Goal: Task Accomplishment & Management: Complete application form

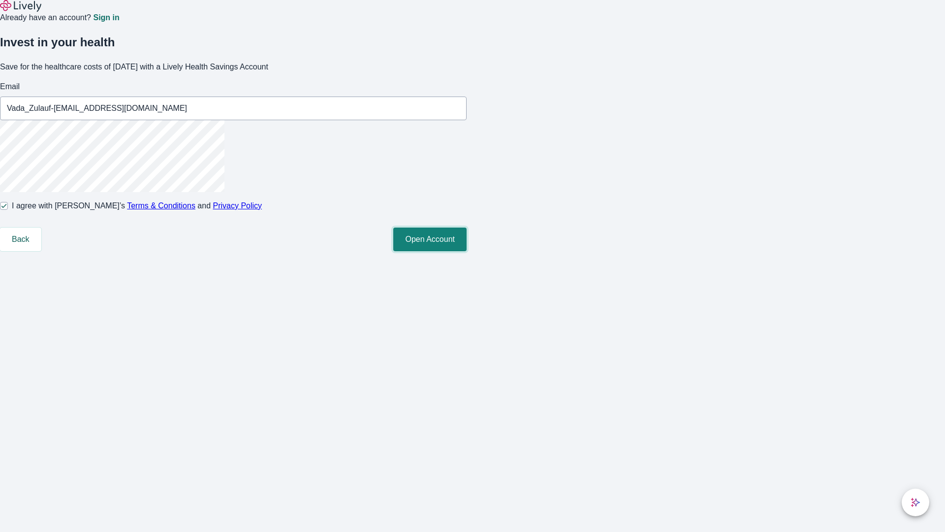
click at [467, 251] on button "Open Account" at bounding box center [429, 239] width 73 height 24
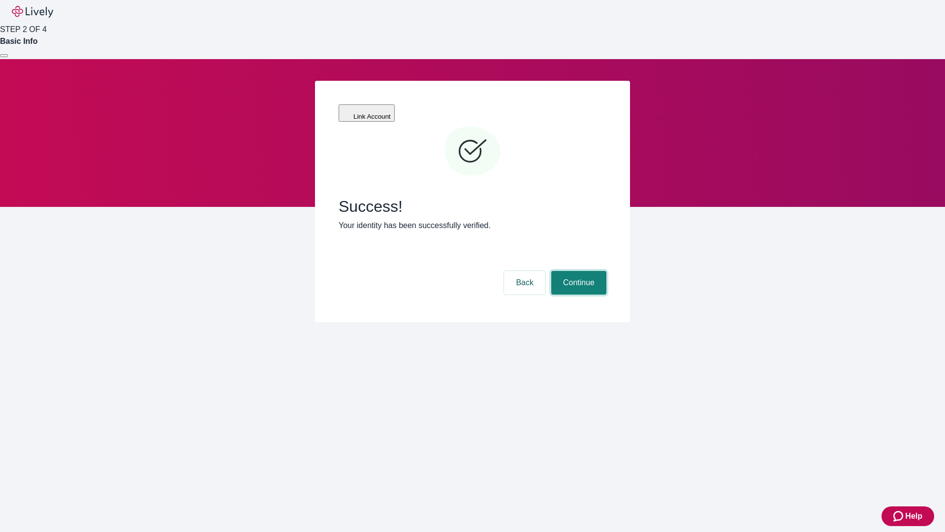
click at [577, 271] on button "Continue" at bounding box center [578, 283] width 55 height 24
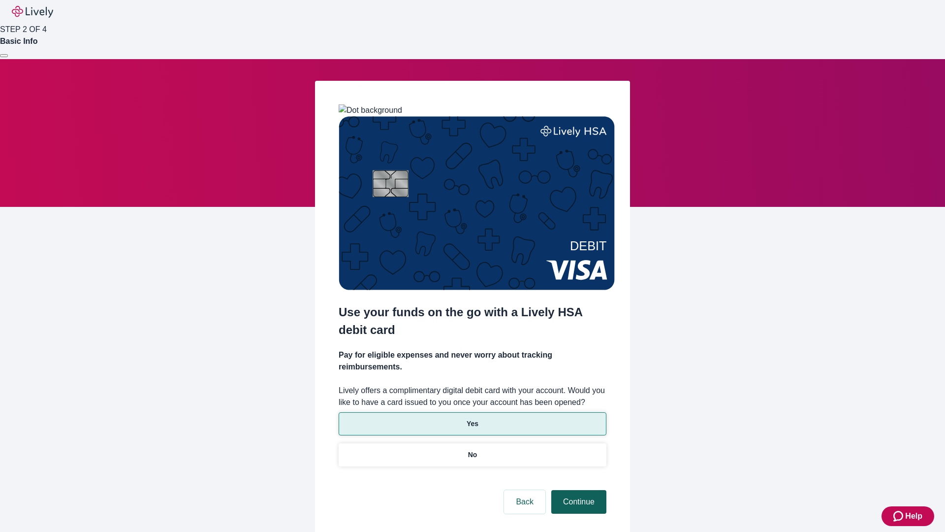
click at [472, 418] on p "Yes" at bounding box center [473, 423] width 12 height 10
click at [577, 490] on button "Continue" at bounding box center [578, 502] width 55 height 24
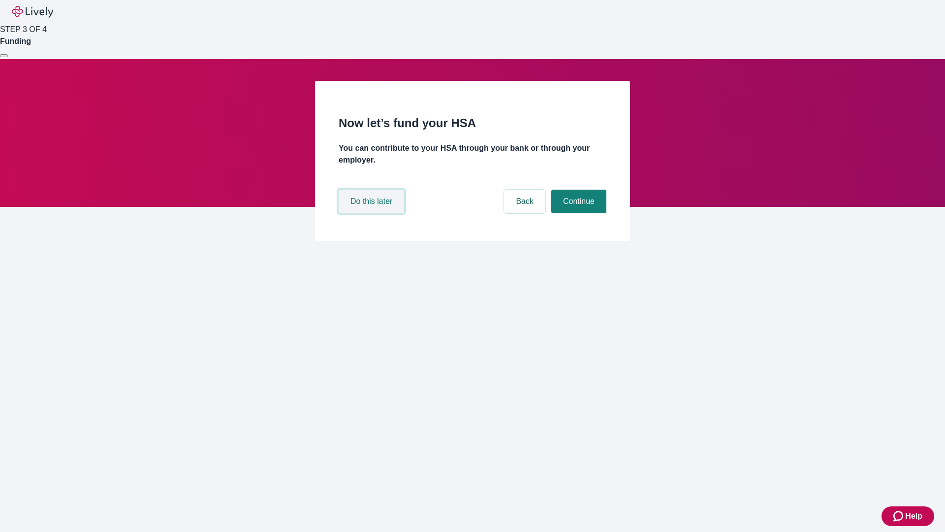
click at [373, 213] on button "Do this later" at bounding box center [371, 202] width 65 height 24
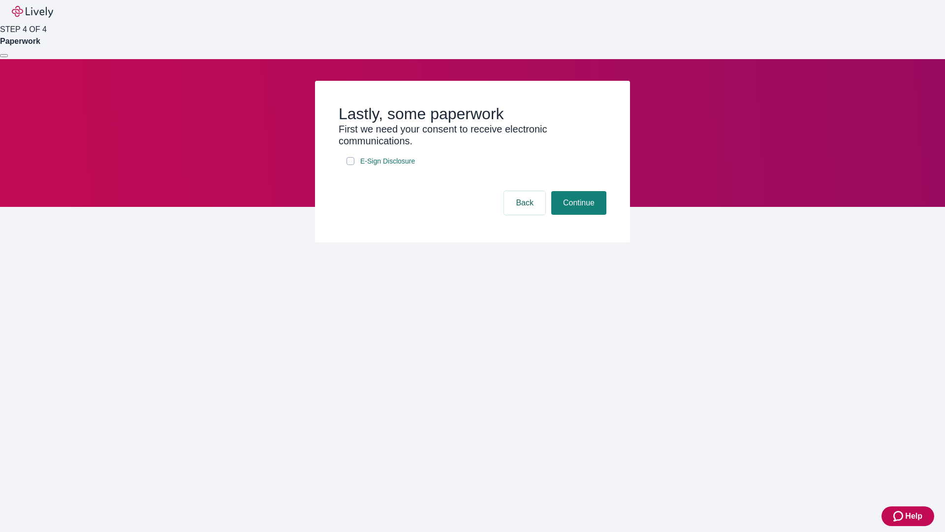
click at [350, 165] on input "E-Sign Disclosure" at bounding box center [351, 161] width 8 height 8
checkbox input "true"
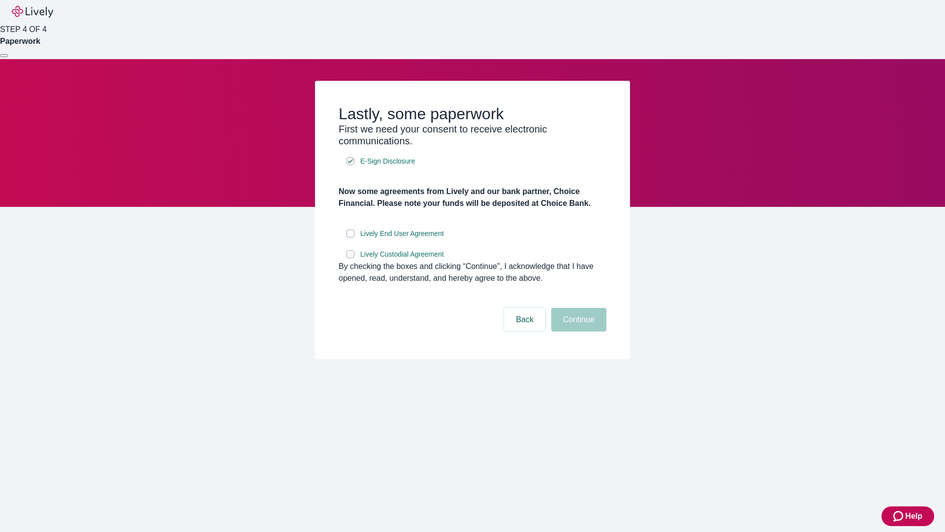
click at [350, 237] on input "Lively End User Agreement" at bounding box center [351, 233] width 8 height 8
checkbox input "true"
click at [350, 258] on input "Lively Custodial Agreement" at bounding box center [351, 254] width 8 height 8
checkbox input "true"
click at [577, 331] on button "Continue" at bounding box center [578, 320] width 55 height 24
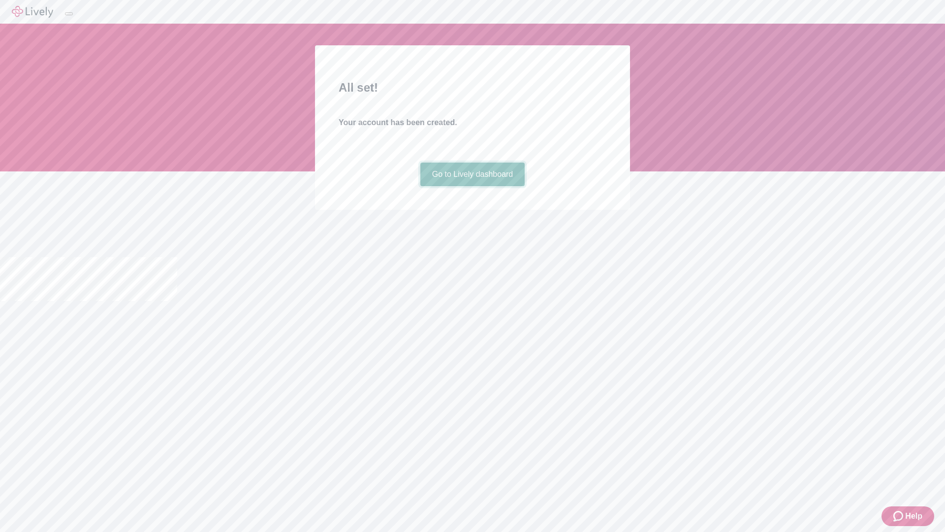
click at [472, 186] on link "Go to Lively dashboard" at bounding box center [472, 174] width 105 height 24
